Goal: Task Accomplishment & Management: Complete application form

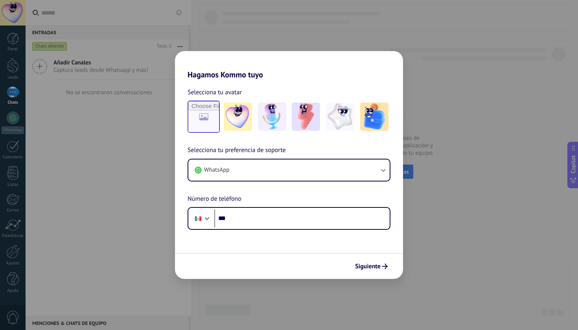
click at [213, 121] on input "file" at bounding box center [203, 116] width 31 height 31
click at [253, 119] on div at bounding box center [238, 117] width 32 height 32
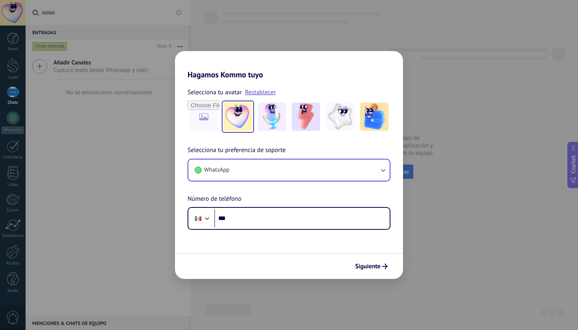
click at [333, 169] on button "WhatsApp" at bounding box center [288, 170] width 201 height 21
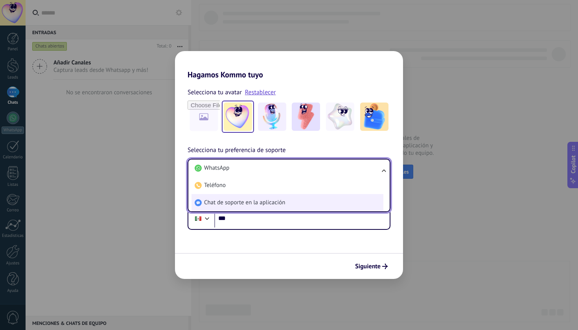
click at [308, 200] on li "Chat de soporte en la aplicación" at bounding box center [287, 202] width 192 height 17
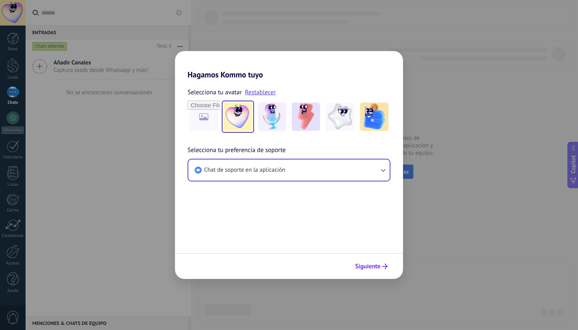
click at [372, 264] on span "Siguiente" at bounding box center [368, 267] width 26 height 6
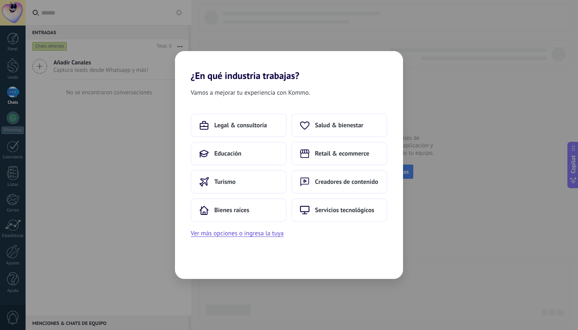
click at [251, 113] on div "Vamos a mejorar tu experiencia con Kommo. Legal & consultoría Salud & bienestar…" at bounding box center [289, 180] width 228 height 198
click at [252, 129] on div "Vamos a mejorar tu experiencia con Kommo. Legal & consultoría Salud & bienestar…" at bounding box center [289, 180] width 228 height 198
click at [270, 236] on button "Ver más opciones o ingresa la tuya" at bounding box center [237, 233] width 93 height 10
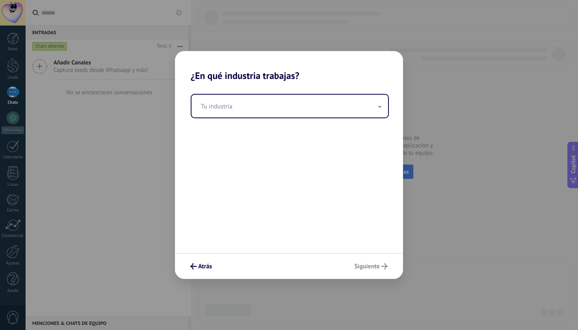
click at [380, 267] on div "Atrás Siguiente" at bounding box center [289, 266] width 228 height 26
click at [284, 104] on input "text" at bounding box center [289, 106] width 197 height 23
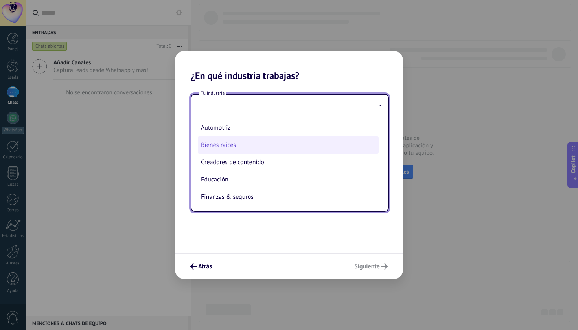
click at [274, 150] on li "Bienes raíces" at bounding box center [288, 144] width 181 height 17
type input "**********"
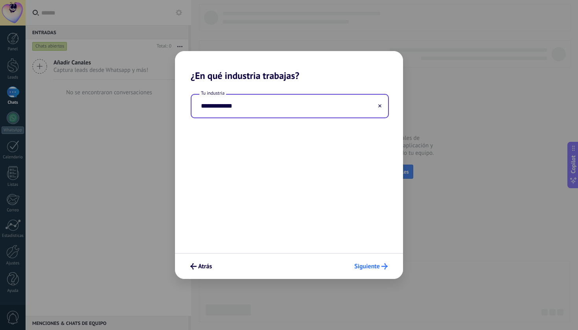
click at [373, 261] on button "Siguiente" at bounding box center [371, 266] width 40 height 13
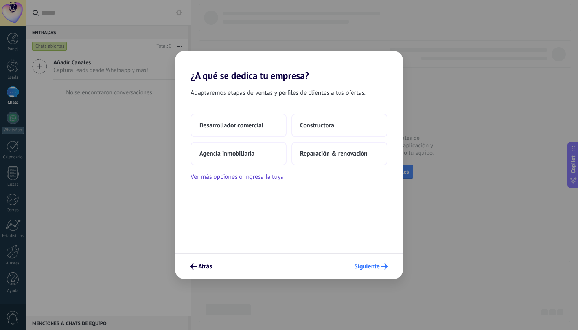
click at [377, 272] on button "Siguiente" at bounding box center [371, 266] width 40 height 13
click at [343, 151] on span "Reparación & renovación" at bounding box center [334, 154] width 68 height 8
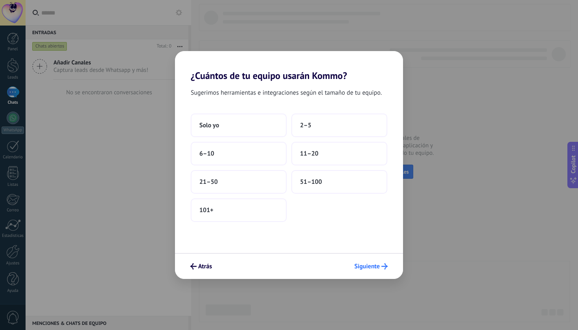
click at [378, 269] on span "Siguiente" at bounding box center [367, 267] width 26 height 6
click at [312, 129] on button "2–5" at bounding box center [339, 126] width 96 height 24
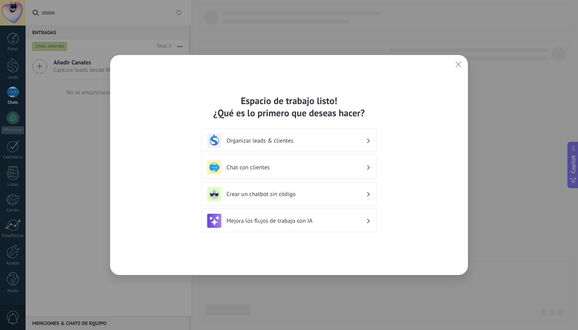
click at [457, 68] on span "button" at bounding box center [458, 64] width 6 height 7
